Goal: Navigation & Orientation: Find specific page/section

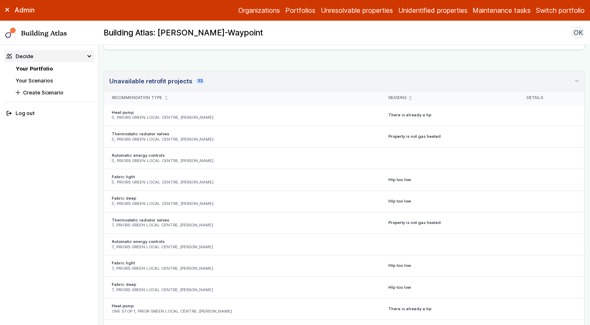
scroll to position [1453, 0]
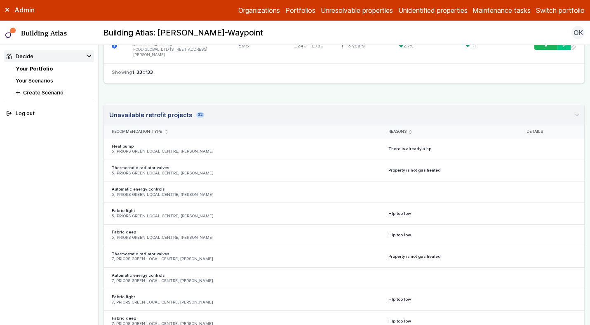
click at [36, 68] on link "Your Portfolio" at bounding box center [34, 69] width 37 height 6
click at [558, 10] on button "Switch portfolio" at bounding box center [560, 10] width 49 height 10
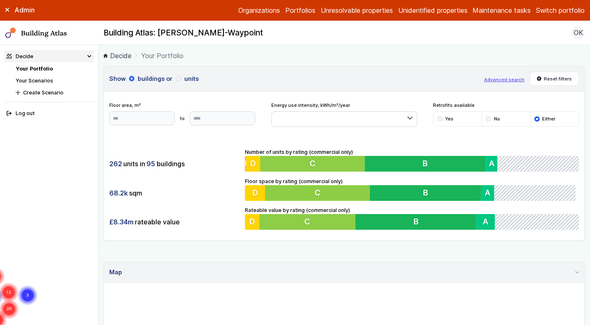
click at [556, 10] on button "Switch portfolio" at bounding box center [560, 10] width 49 height 10
click at [0, 0] on button "EW - Demo portfolio" at bounding box center [0, 0] width 0 height 0
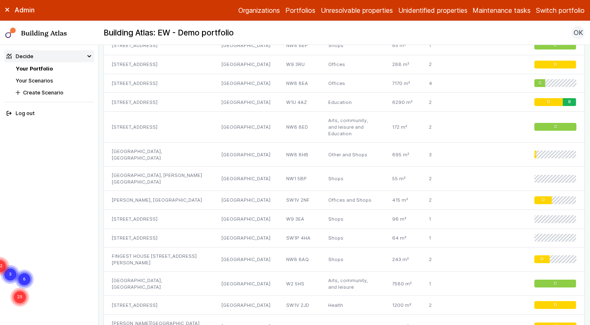
scroll to position [485, 0]
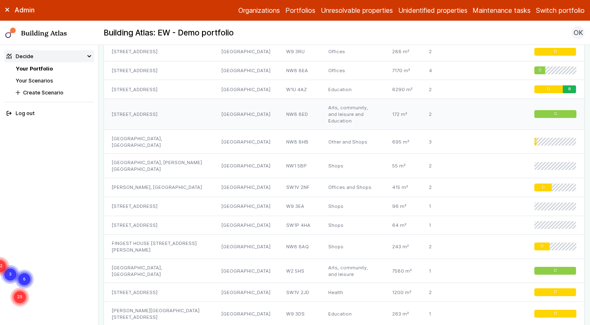
click at [147, 114] on div "[STREET_ADDRESS]" at bounding box center [158, 114] width 109 height 31
